Goal: Use online tool/utility: Utilize a website feature to perform a specific function

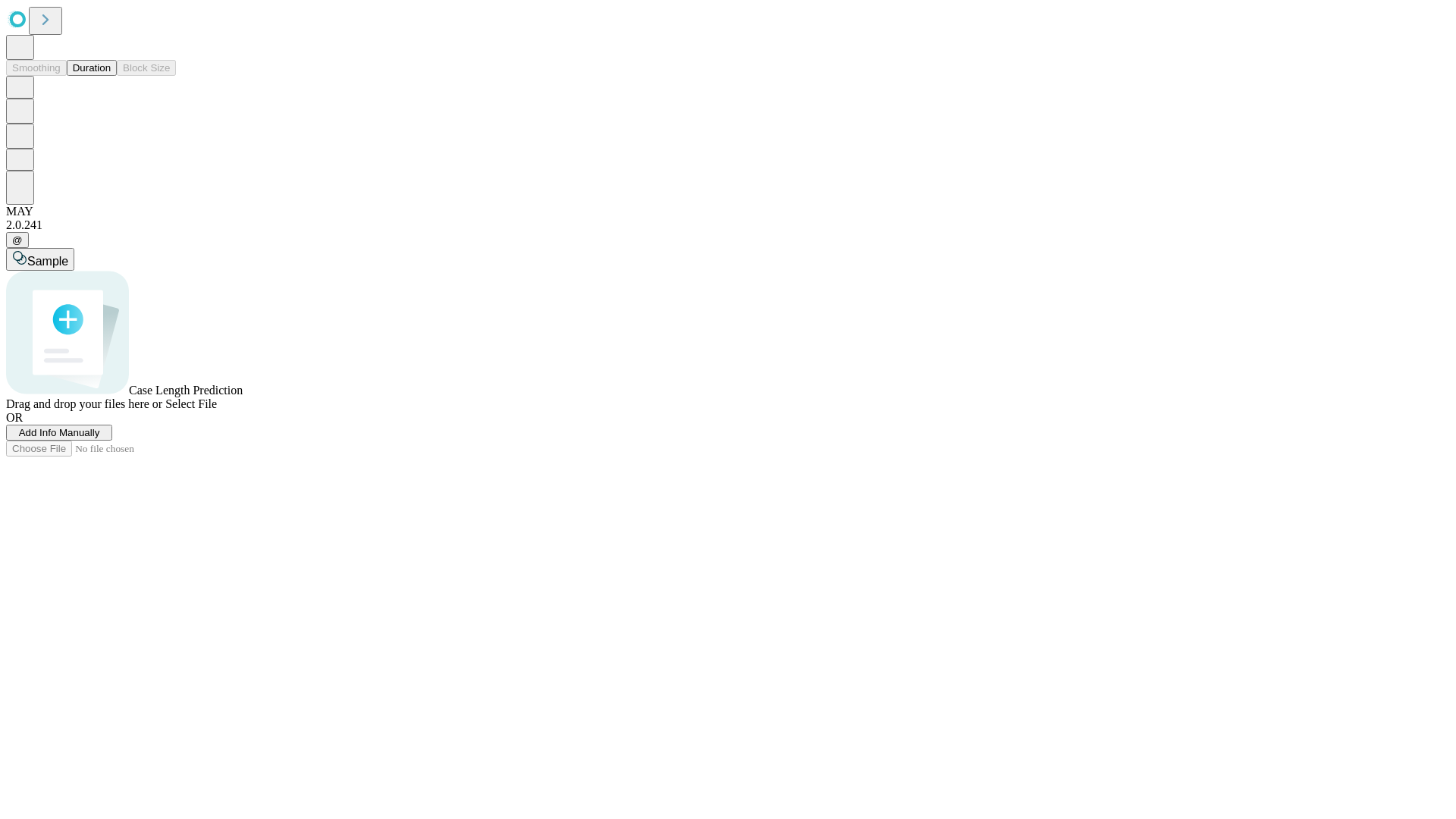
click at [111, 76] on button "Duration" at bounding box center [92, 67] width 50 height 16
click at [216, 410] on span "Select File" at bounding box center [190, 404] width 51 height 13
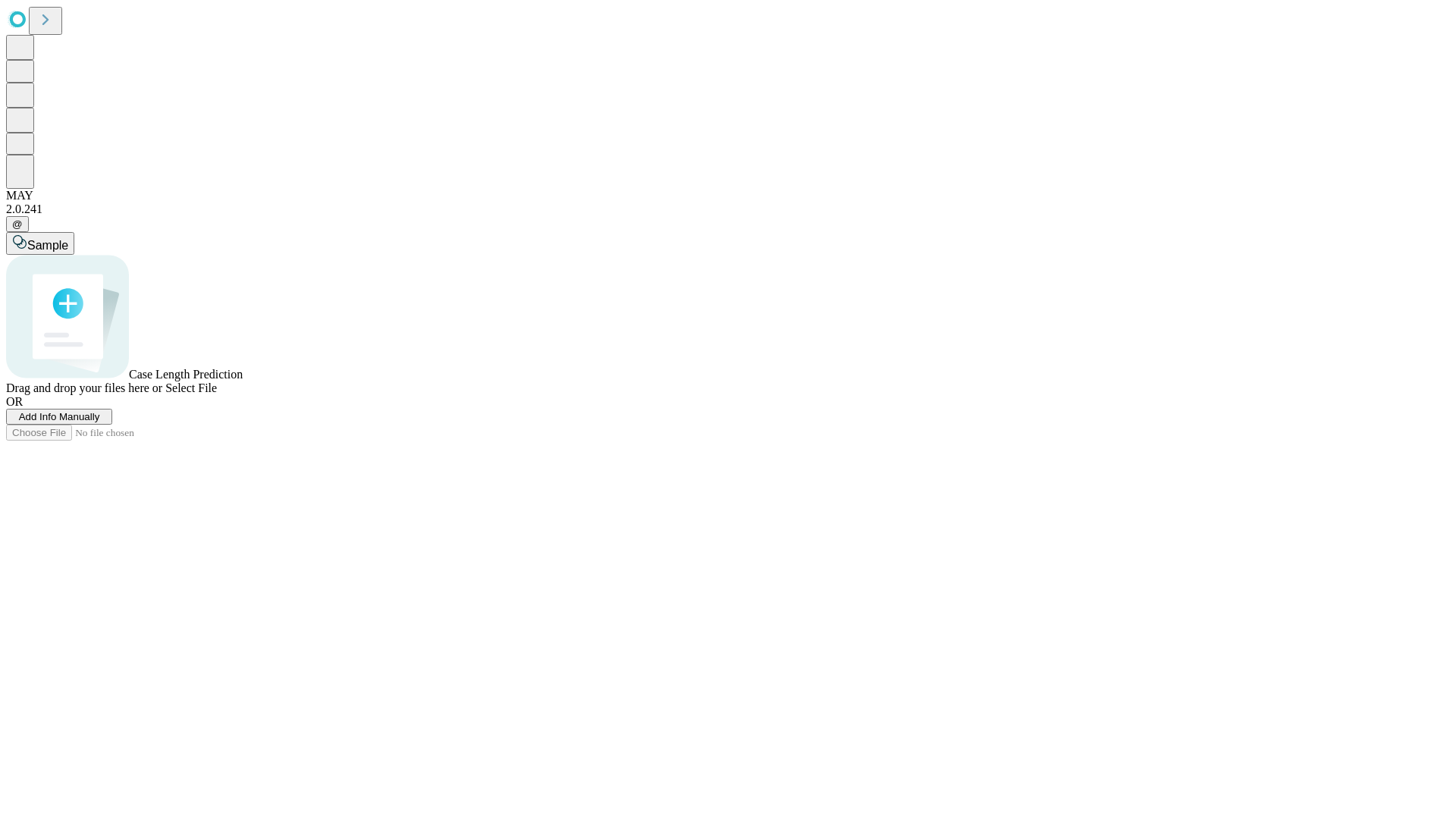
click at [216, 395] on span "Select File" at bounding box center [190, 388] width 51 height 13
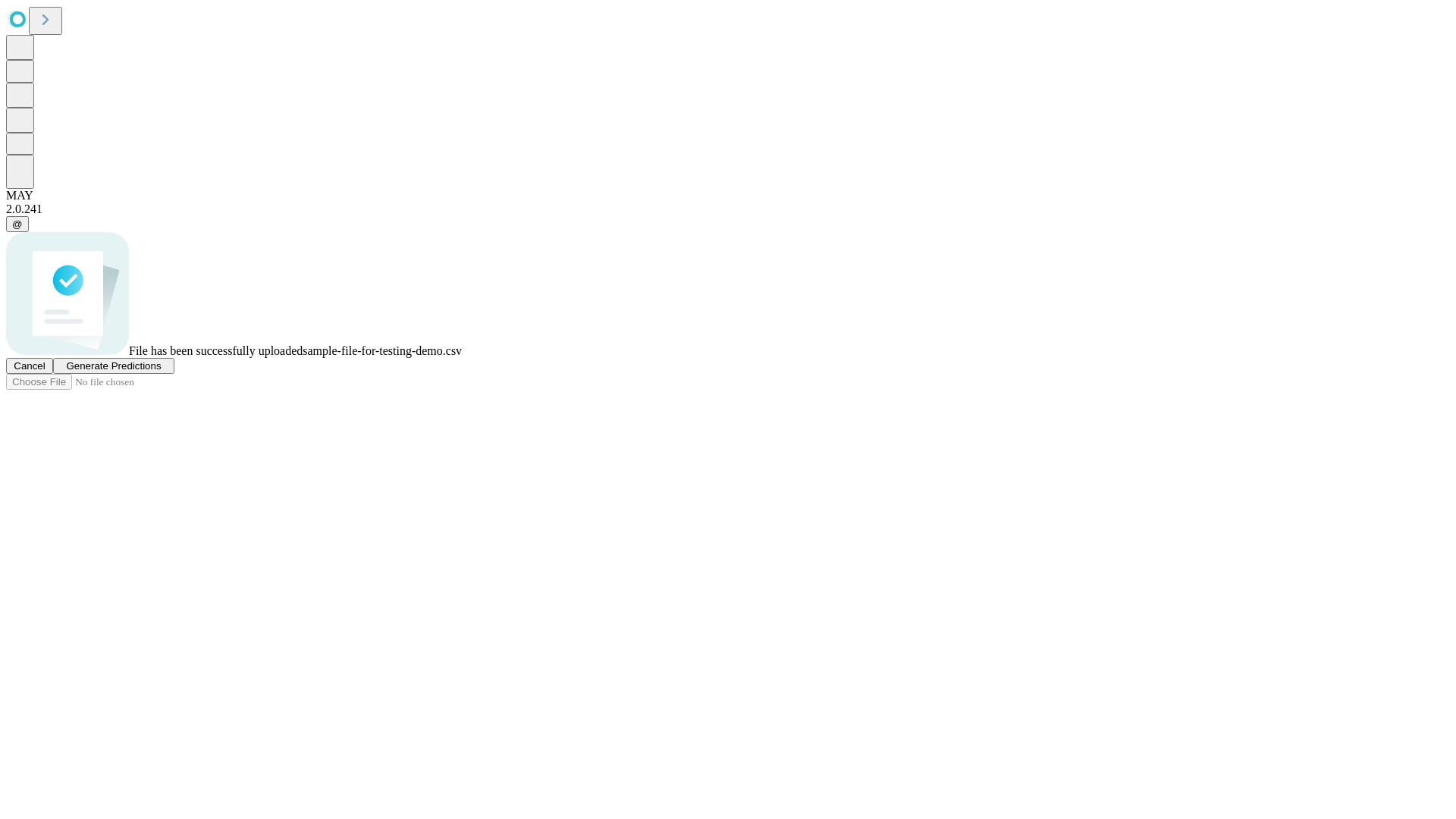
click at [160, 371] on span "Generate Predictions" at bounding box center [114, 366] width 95 height 11
